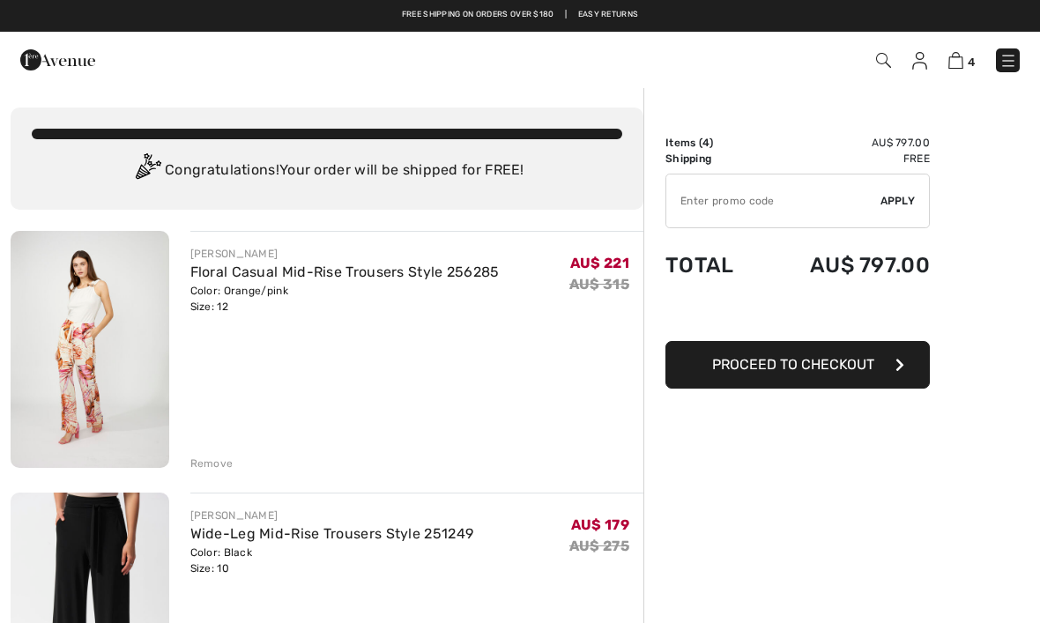
click at [241, 277] on link "Floral Casual Mid-Rise Trousers Style 256285" at bounding box center [344, 271] width 309 height 17
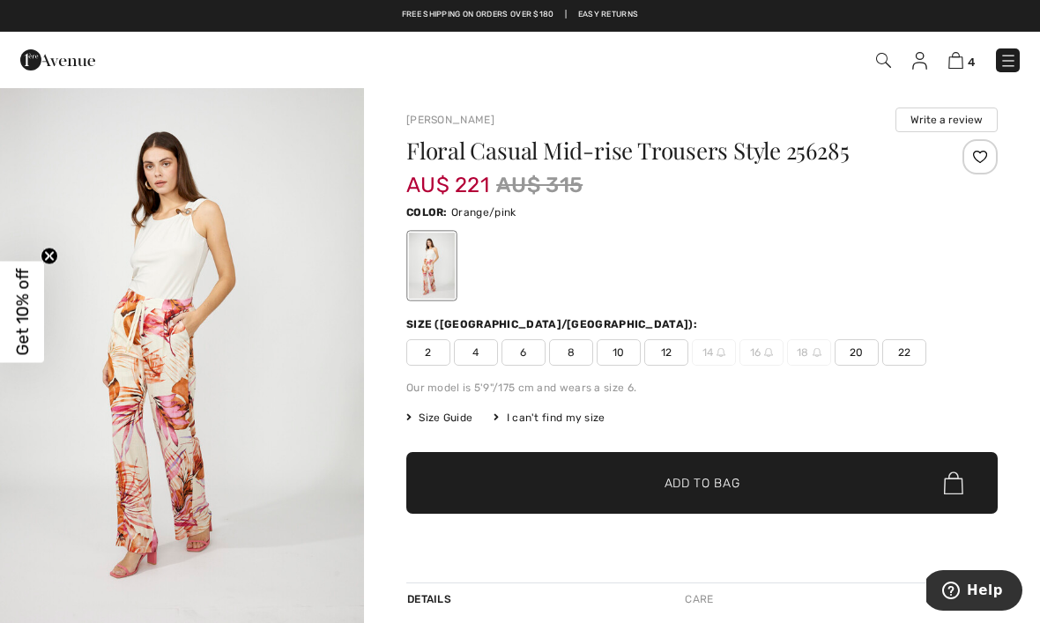
click at [629, 357] on span "10" at bounding box center [618, 352] width 44 height 26
click at [744, 481] on span "✔ Added to Bag Add to Bag" at bounding box center [701, 483] width 591 height 62
click at [964, 51] on link "5" at bounding box center [961, 59] width 26 height 21
click at [962, 61] on img at bounding box center [955, 60] width 15 height 17
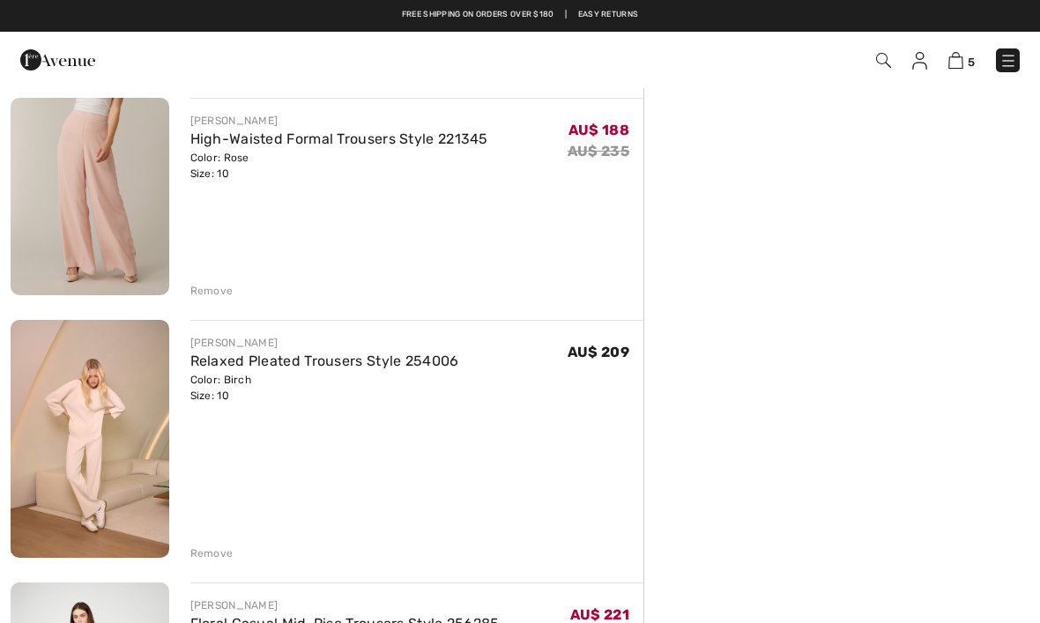
scroll to position [656, 0]
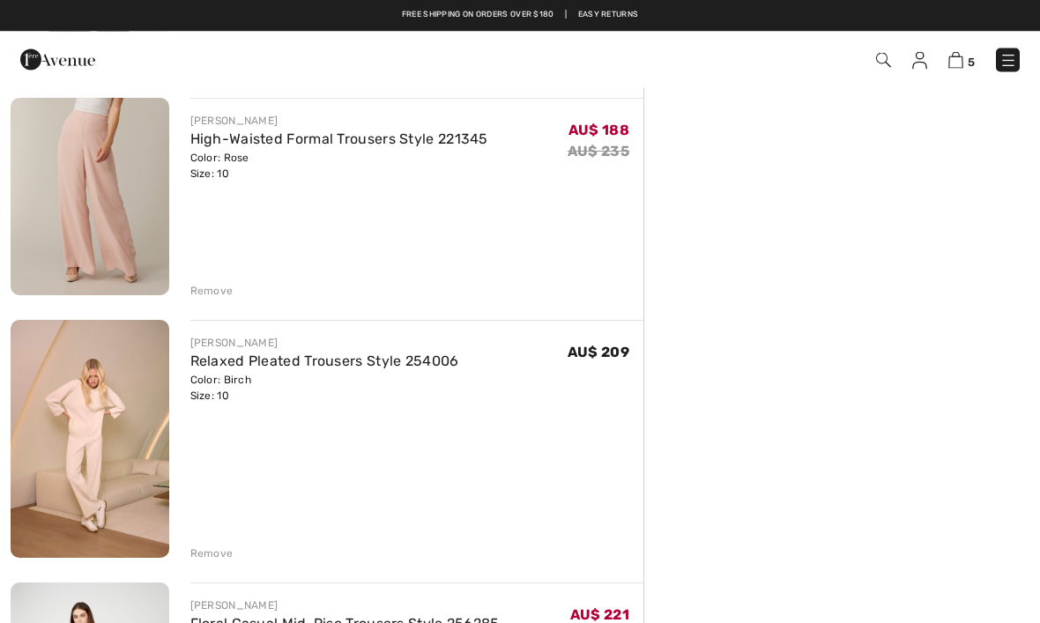
click at [119, 437] on img at bounding box center [90, 439] width 159 height 237
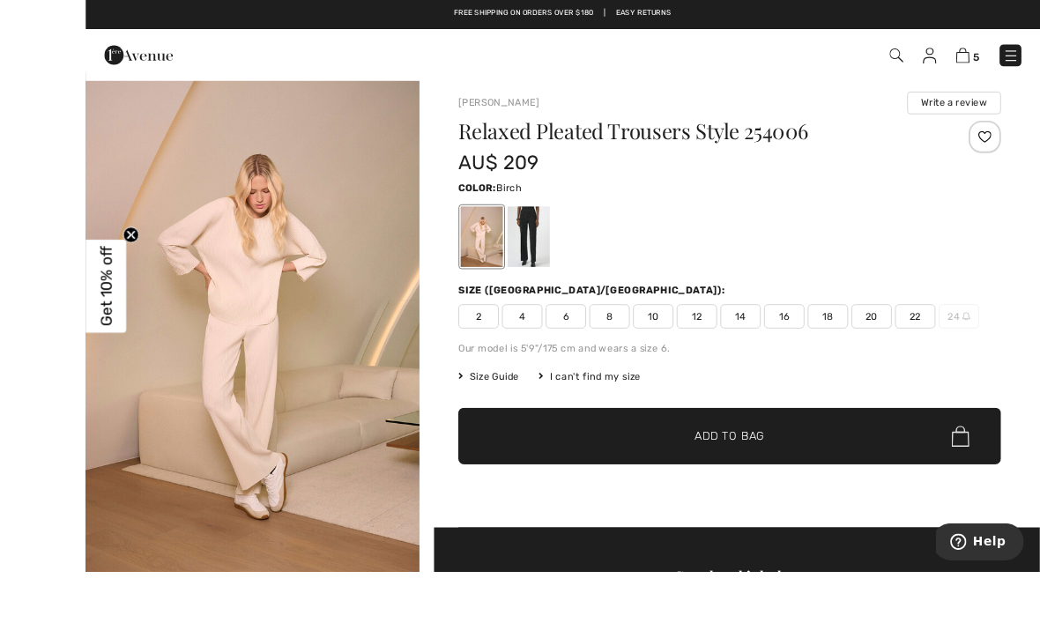
scroll to position [69, 0]
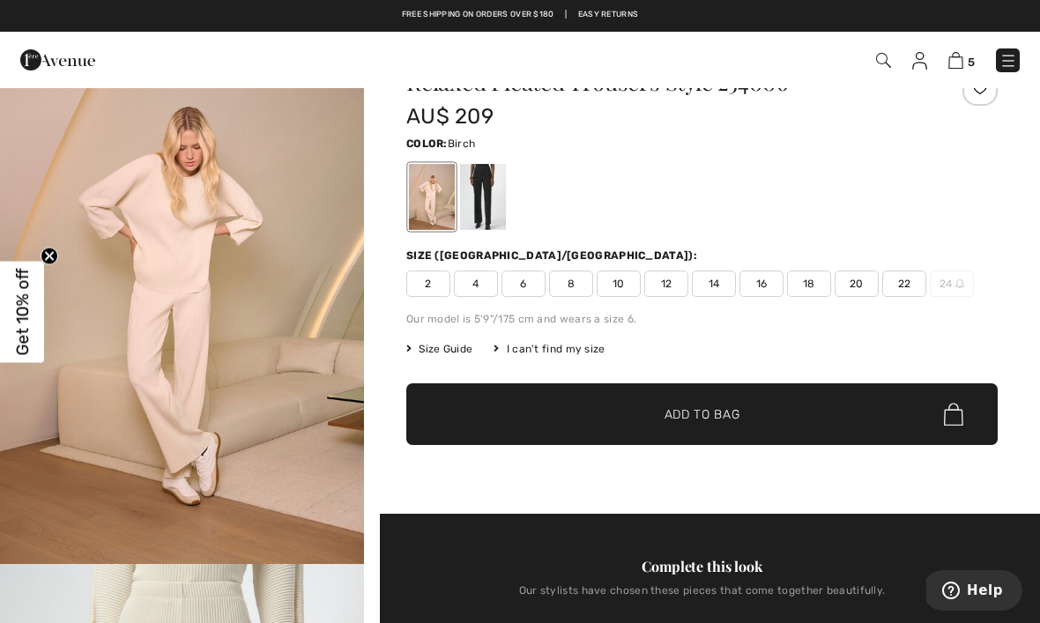
click at [949, 71] on span "5" at bounding box center [734, 60] width 572 height 24
click at [956, 68] on img at bounding box center [955, 60] width 15 height 17
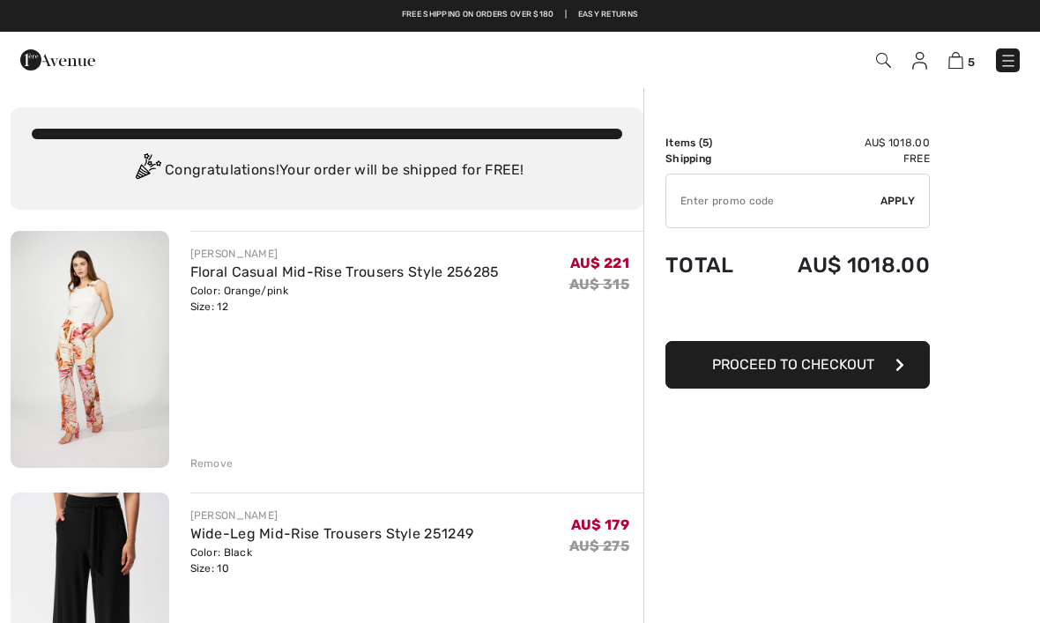
click at [627, 270] on span "AU$ 221" at bounding box center [599, 263] width 59 height 17
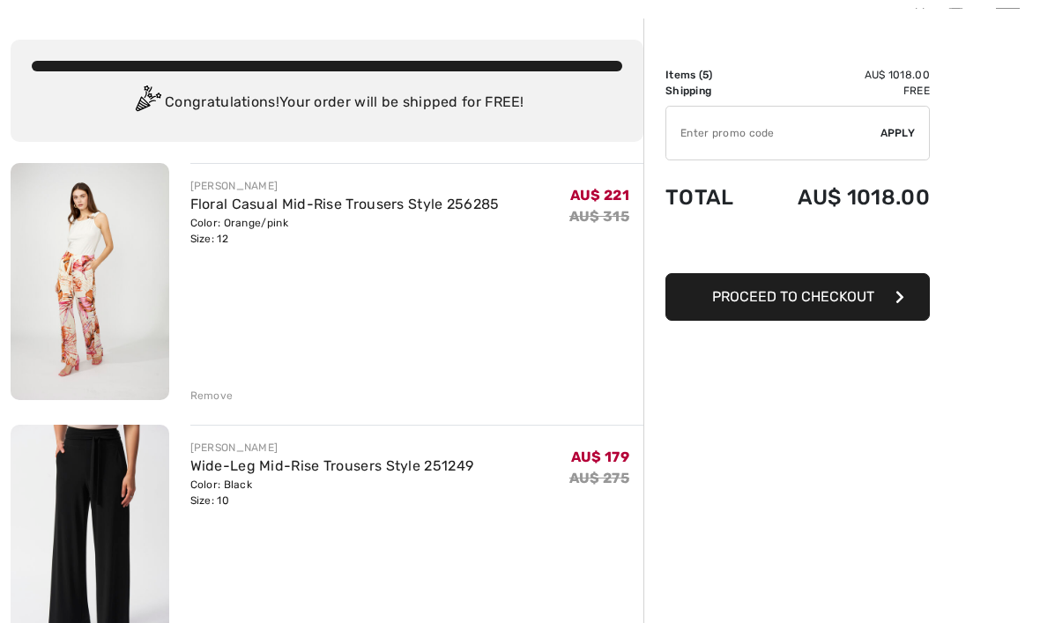
scroll to position [79, 0]
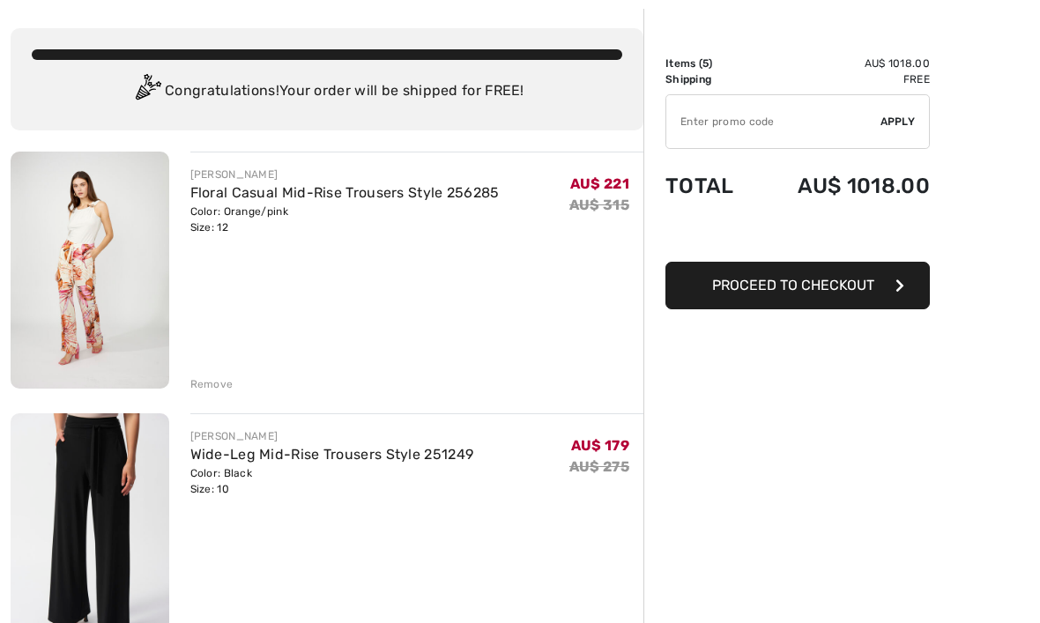
click at [226, 391] on div "Remove" at bounding box center [211, 384] width 43 height 16
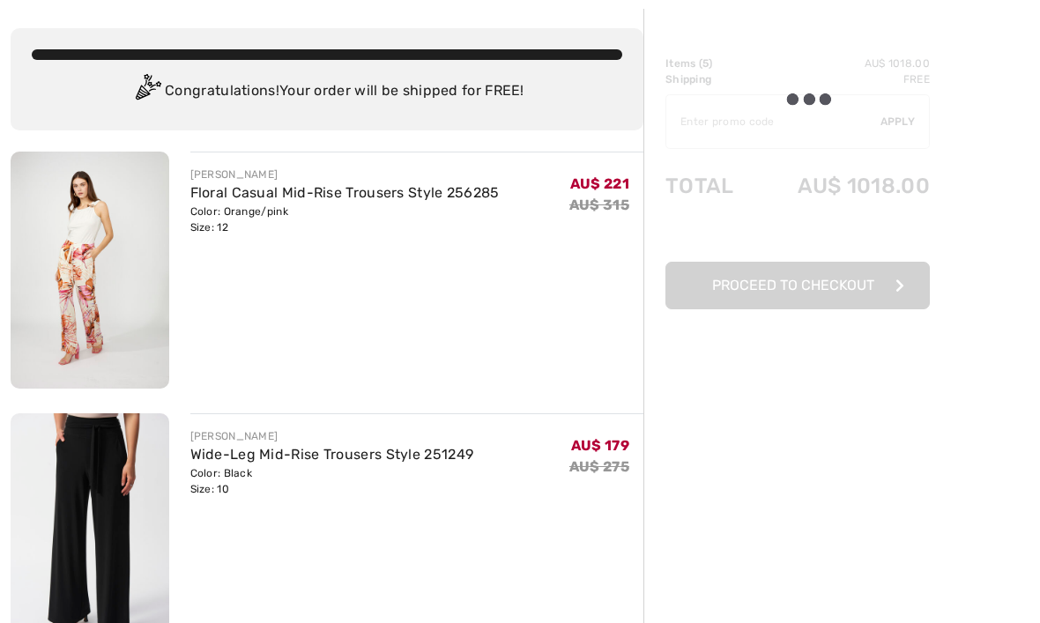
click at [236, 377] on div "Remove" at bounding box center [417, 382] width 454 height 19
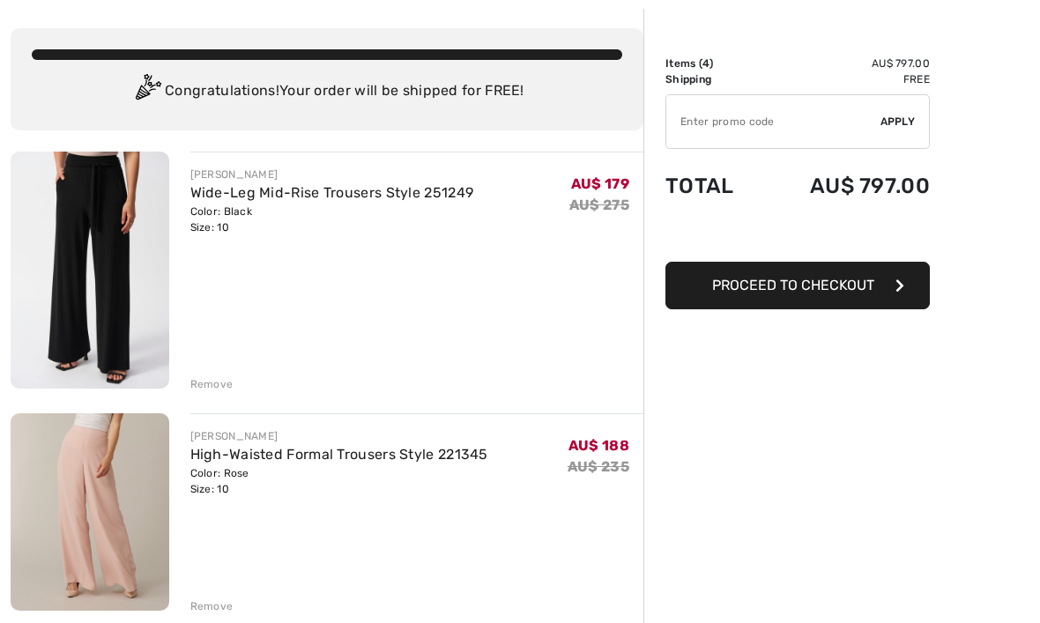
click at [228, 387] on div "Remove" at bounding box center [211, 384] width 43 height 16
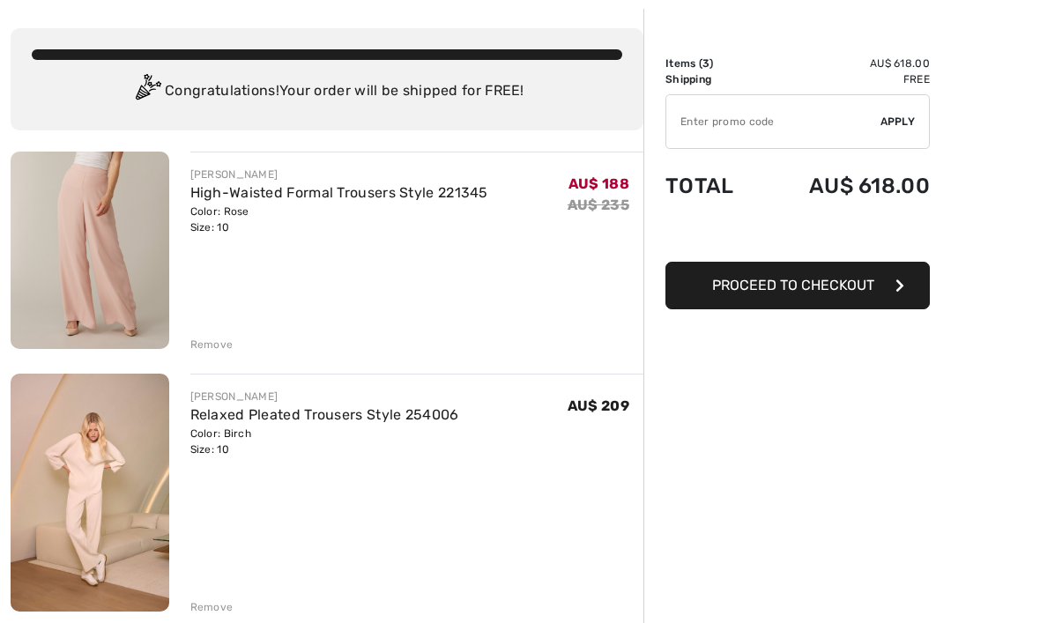
click at [228, 611] on div "Remove" at bounding box center [211, 607] width 43 height 16
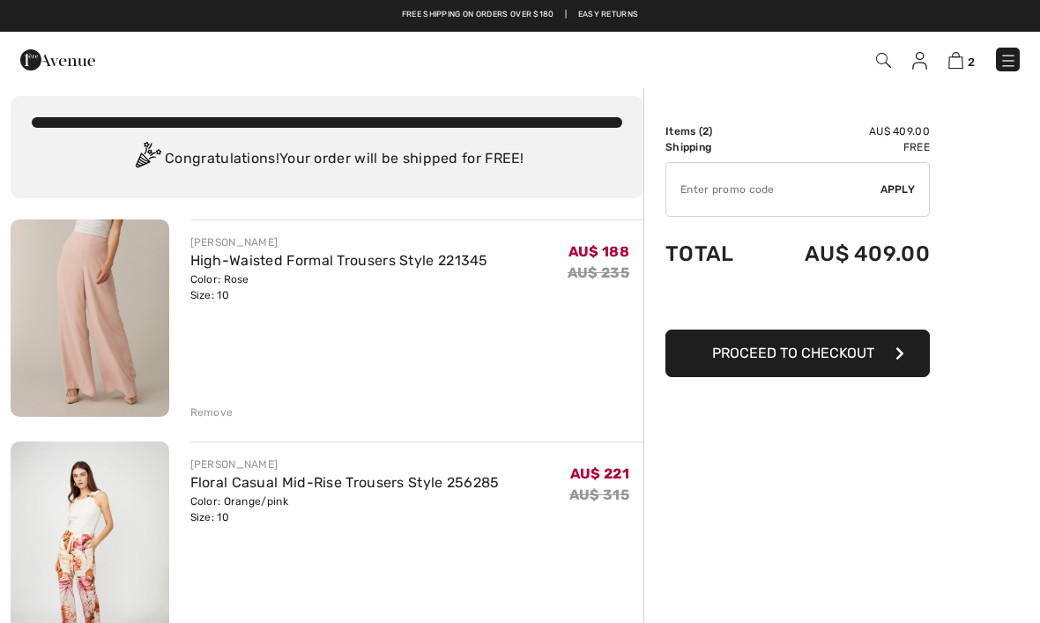
scroll to position [0, 0]
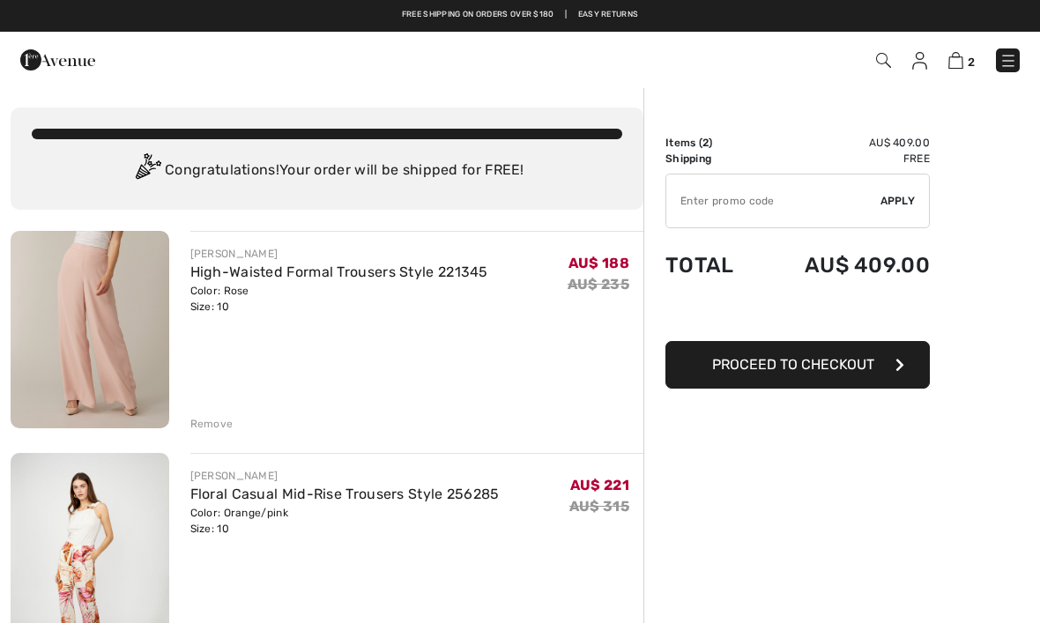
click at [111, 342] on img at bounding box center [90, 329] width 159 height 197
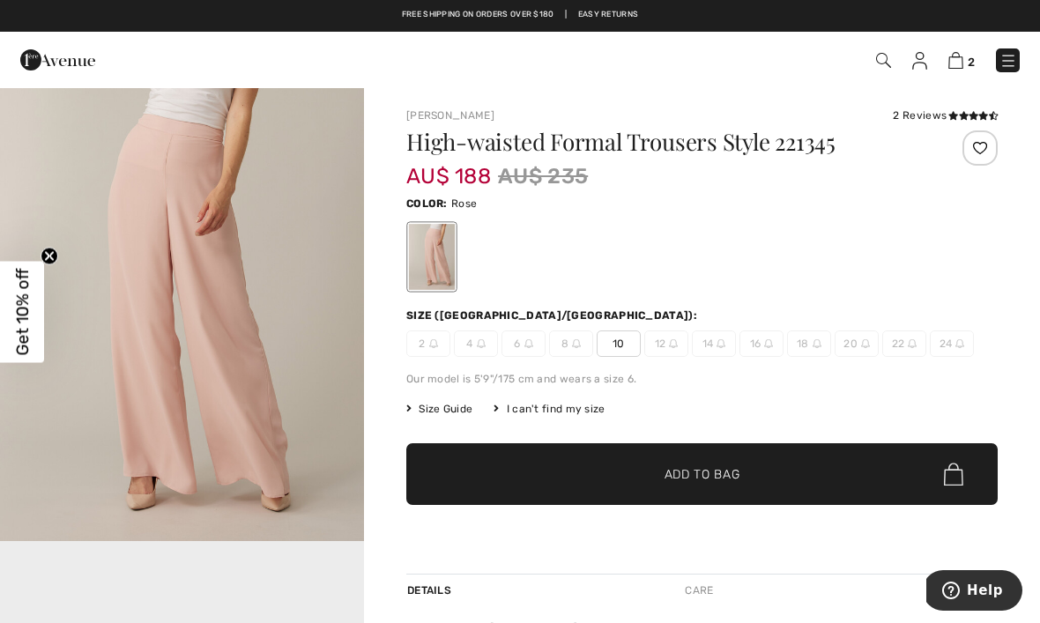
click at [961, 54] on img at bounding box center [955, 60] width 15 height 17
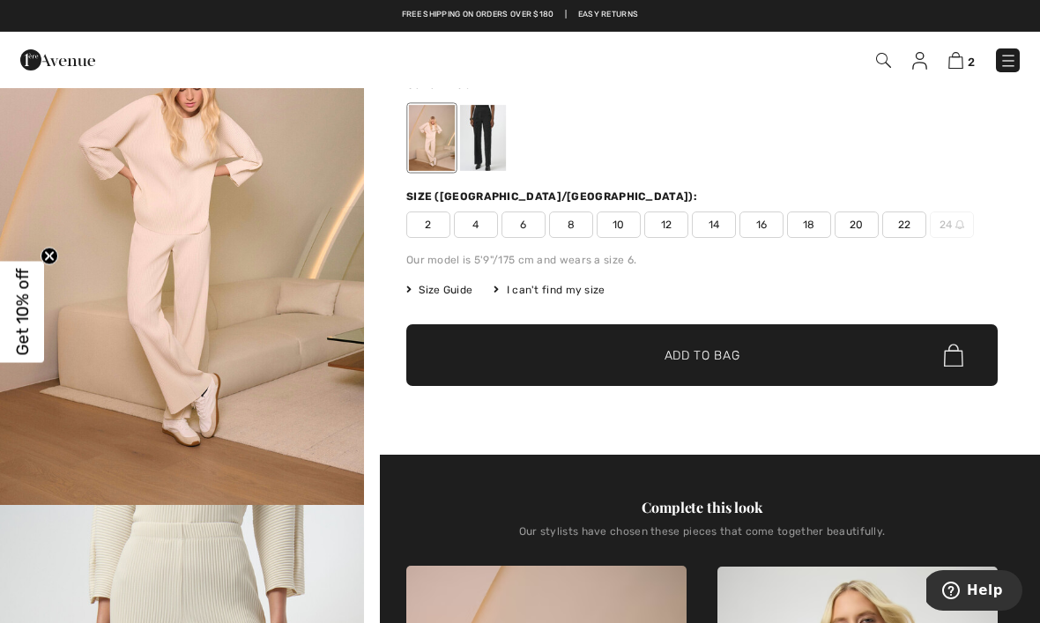
click at [499, 141] on div at bounding box center [483, 138] width 46 height 66
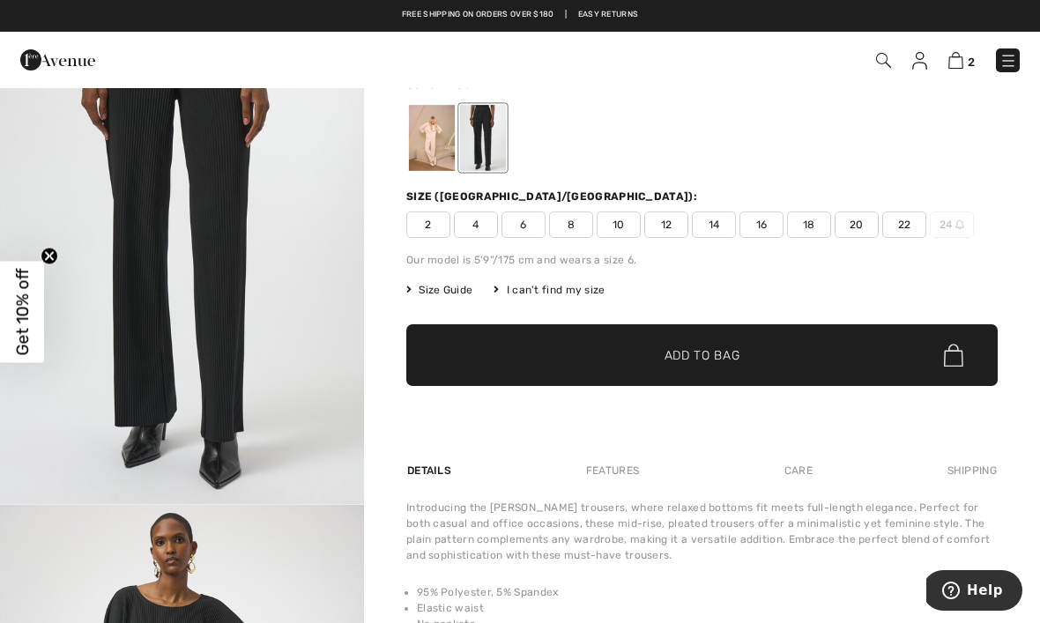
click at [619, 236] on span "10" at bounding box center [618, 224] width 44 height 26
click at [737, 348] on span "Add to Bag" at bounding box center [702, 355] width 76 height 19
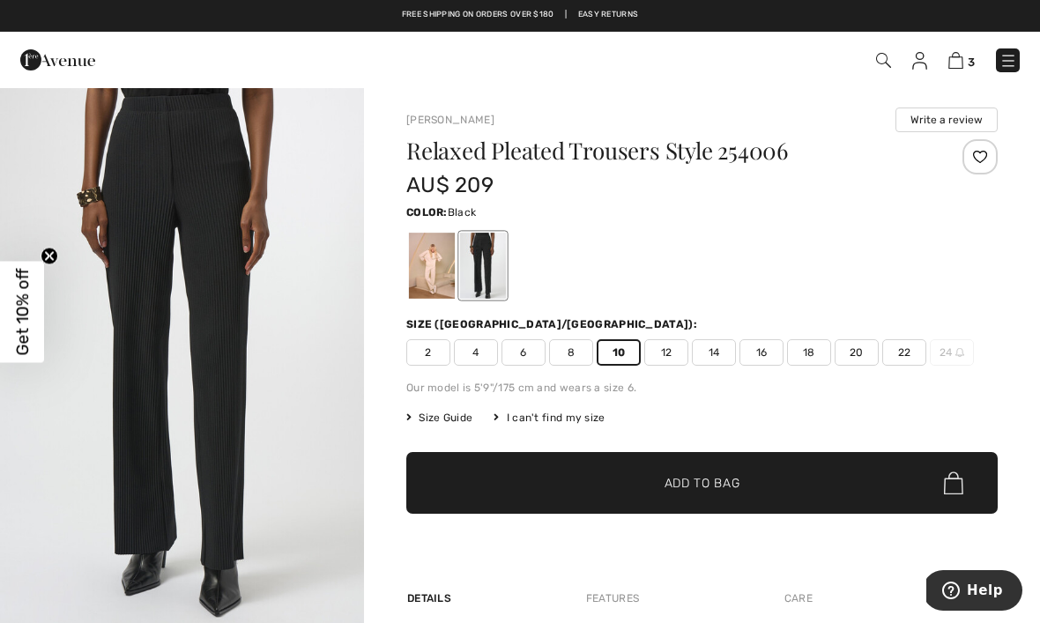
click at [959, 58] on img at bounding box center [955, 60] width 15 height 17
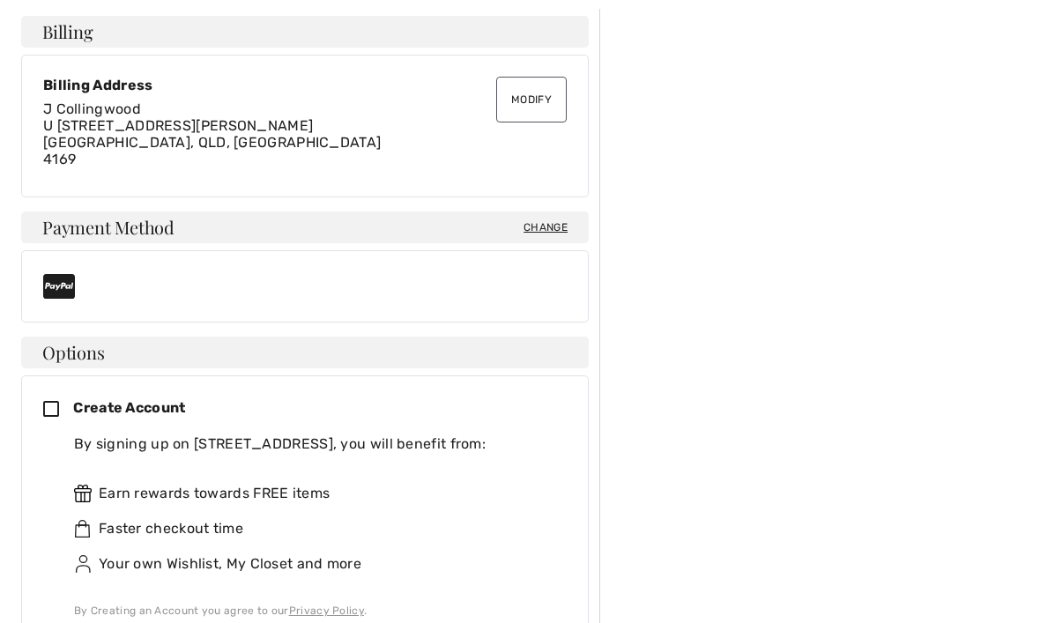
scroll to position [514, 0]
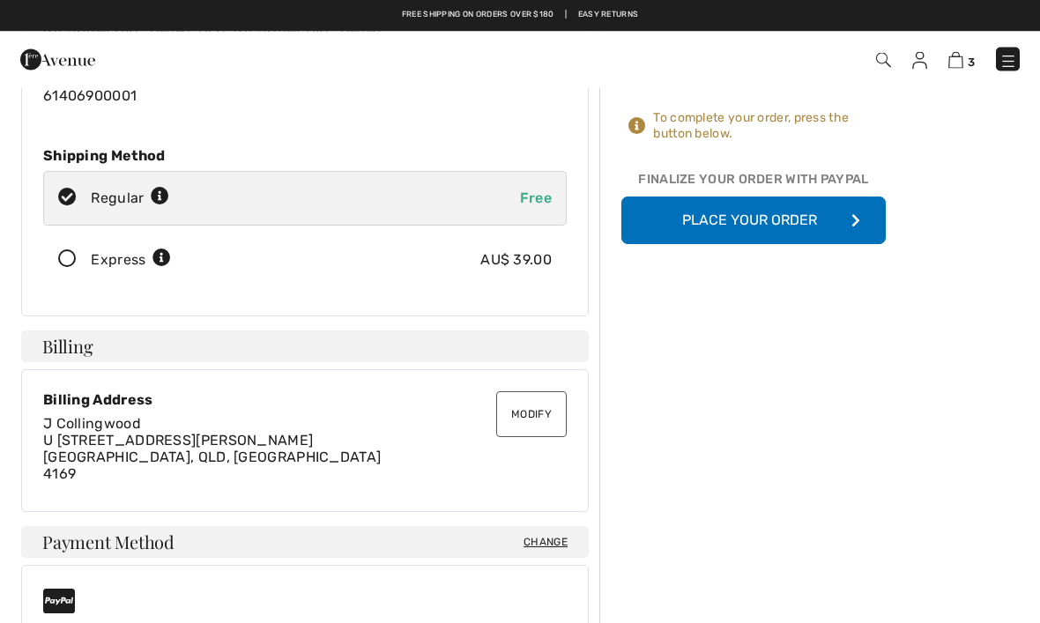
click at [757, 229] on button "Place Your Order" at bounding box center [753, 221] width 264 height 48
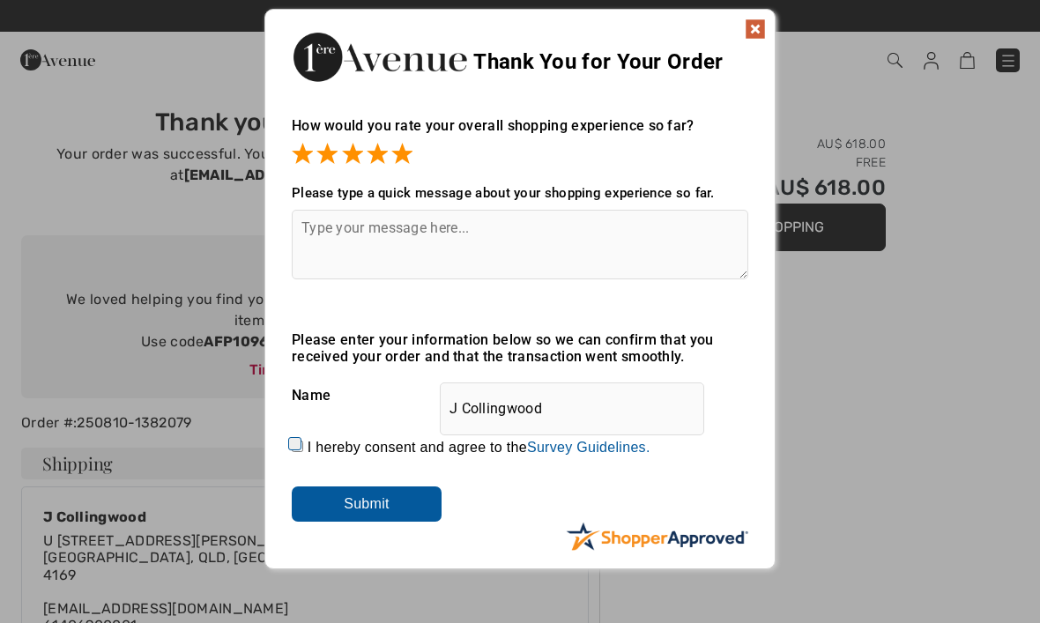
click at [411, 512] on input "Submit" at bounding box center [367, 503] width 150 height 35
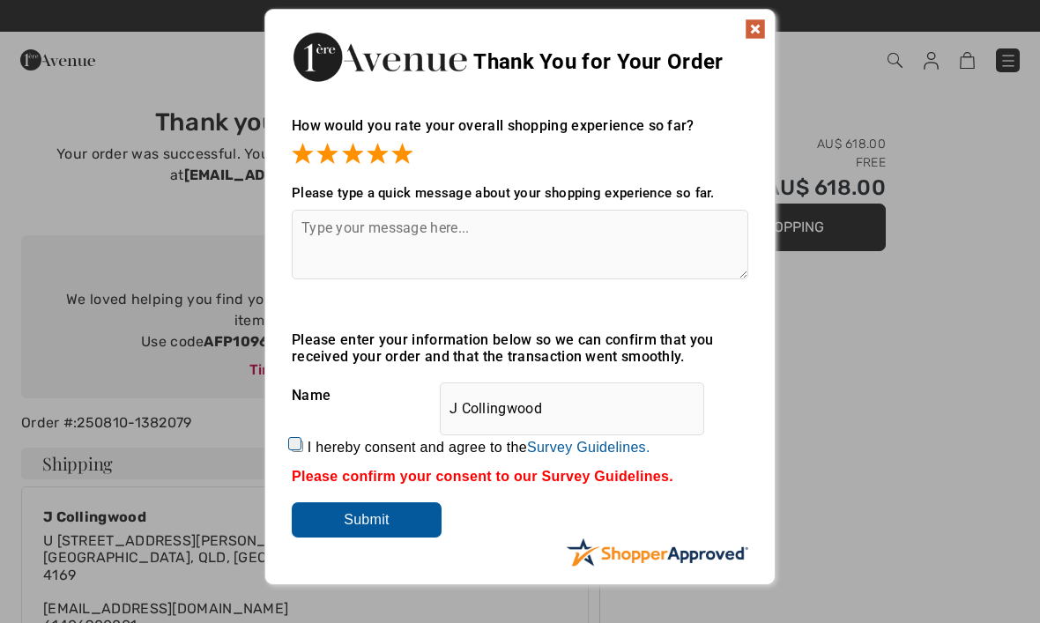
click at [390, 523] on input "Submit" at bounding box center [367, 519] width 150 height 35
click at [390, 531] on input "Submit" at bounding box center [367, 519] width 150 height 35
click at [765, 19] on img at bounding box center [755, 29] width 21 height 21
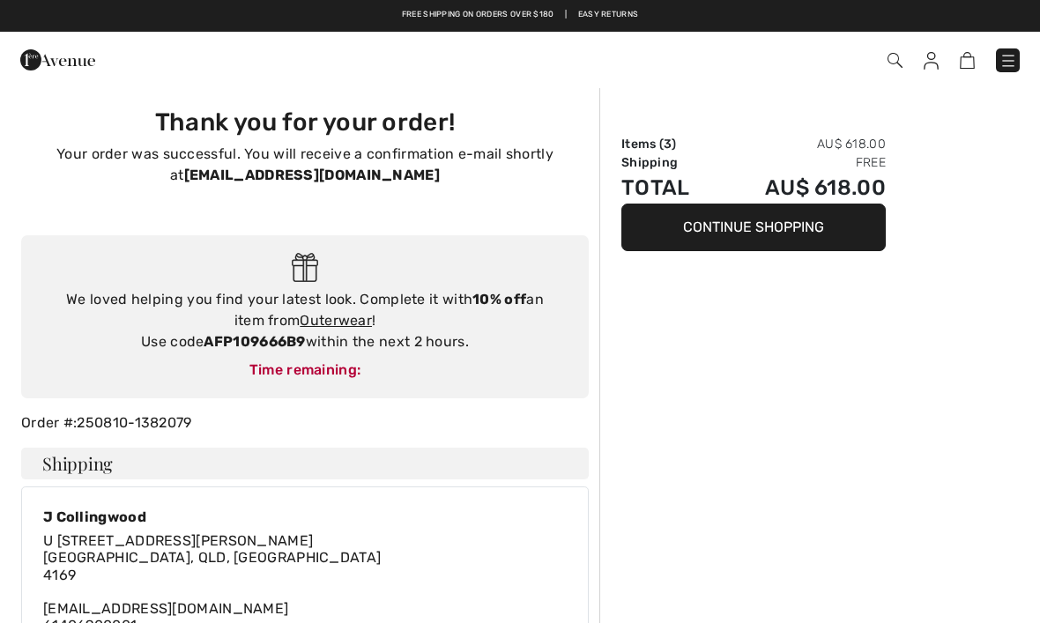
click at [769, 26] on div "Free shipping on orders over $180 | Easy Returns" at bounding box center [520, 24] width 1022 height 30
